Goal: Transaction & Acquisition: Purchase product/service

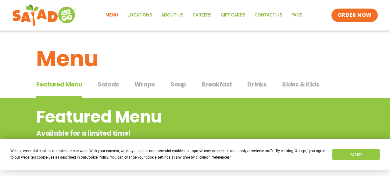
click at [151, 86] on span "Wraps" at bounding box center [144, 84] width 21 height 9
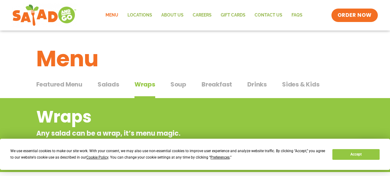
click at [109, 82] on span "Salads" at bounding box center [109, 84] width 22 height 9
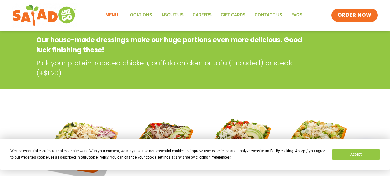
scroll to position [91, 0]
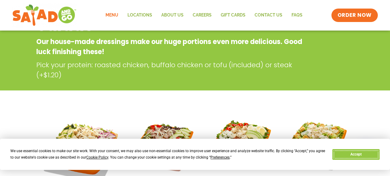
click at [346, 154] on button "Accept" at bounding box center [355, 154] width 47 height 11
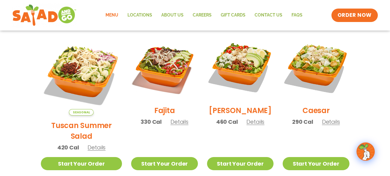
scroll to position [183, 0]
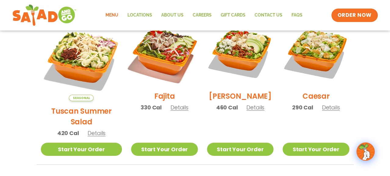
click at [154, 49] on img at bounding box center [164, 53] width 78 height 78
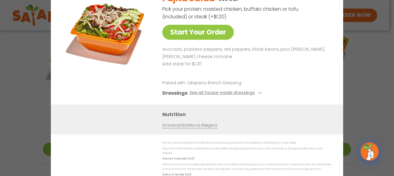
click at [371, 45] on div "Start Your Order Fajita Salad 330 Cal Pick your protein: roasted chicken, buffa…" at bounding box center [197, 88] width 394 height 176
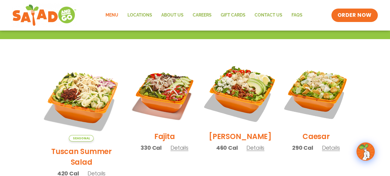
scroll to position [152, 0]
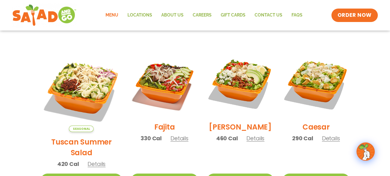
click at [255, 142] on span "Details" at bounding box center [255, 138] width 18 height 8
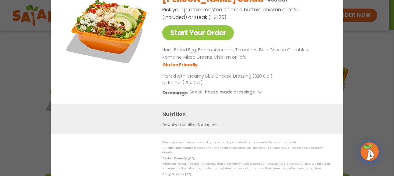
click at [263, 89] on div "Dressings See all house made dressings" at bounding box center [245, 93] width 166 height 8
click at [260, 91] on icon at bounding box center [259, 92] width 2 height 2
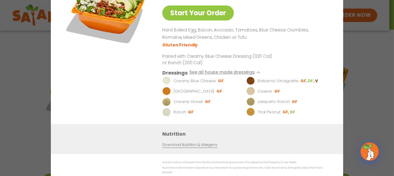
click at [300, 29] on div "[PERSON_NAME] Salad 460 Cal Pick your protein: roasted chicken, buffalo chicken…" at bounding box center [245, 45] width 166 height 155
click at [357, 99] on div "Start Your Order [PERSON_NAME] Salad 460 Cal Pick your protein: roasted chicken…" at bounding box center [197, 88] width 394 height 176
